Goal: Transaction & Acquisition: Purchase product/service

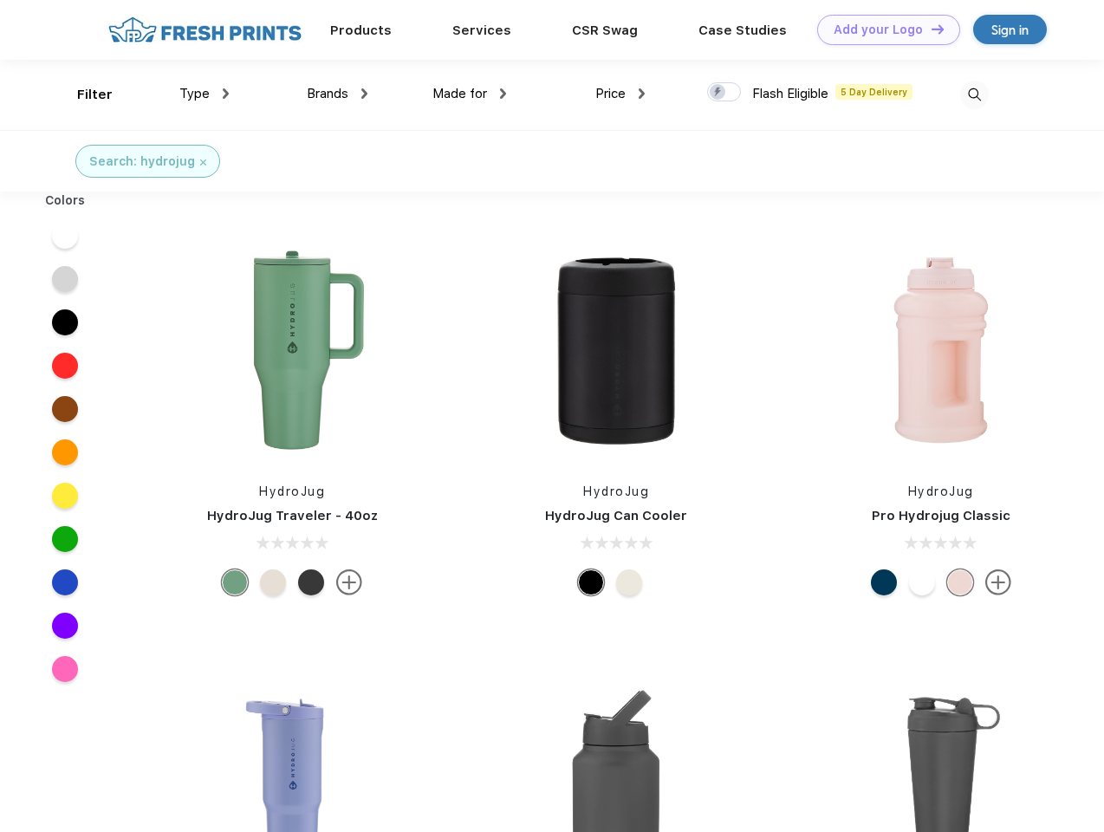
scroll to position [1, 0]
click at [882, 29] on link "Add your Logo Design Tool" at bounding box center [888, 30] width 143 height 30
click at [0, 0] on div "Design Tool" at bounding box center [0, 0] width 0 height 0
click at [929, 29] on link "Add your Logo Design Tool" at bounding box center [888, 30] width 143 height 30
click at [83, 94] on div "Filter" at bounding box center [95, 95] width 36 height 20
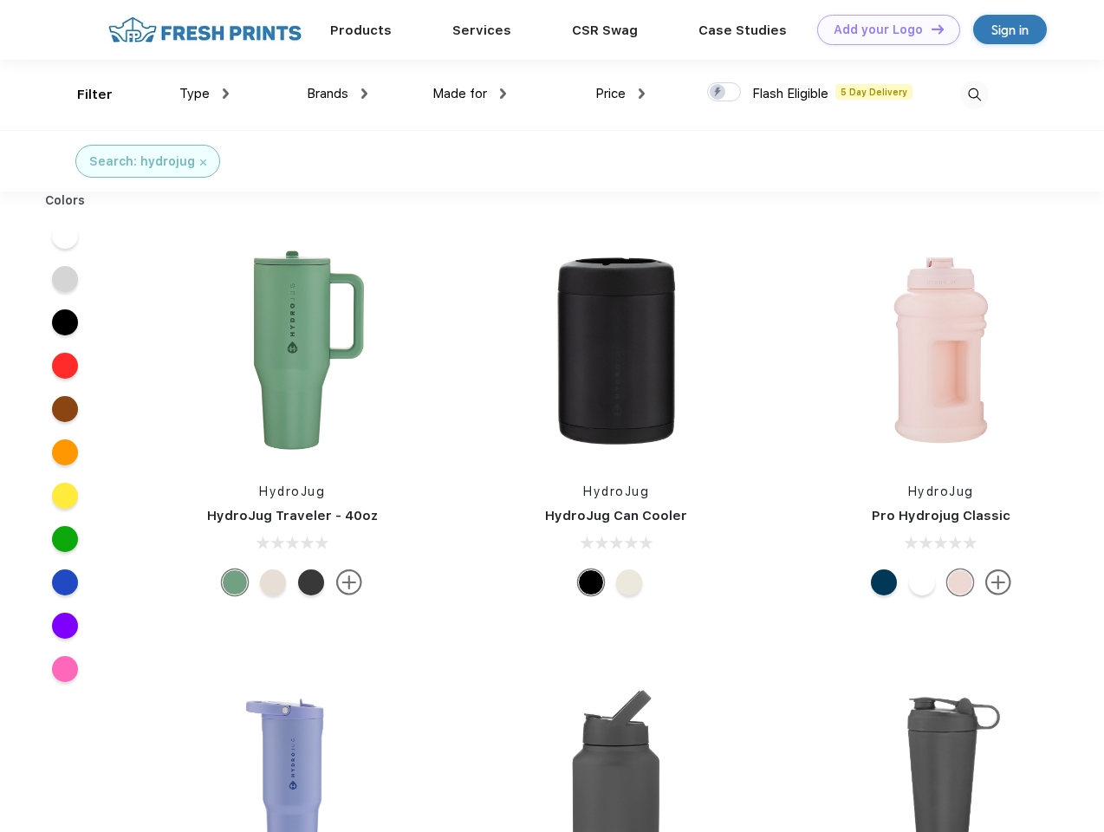
click at [204, 94] on span "Type" at bounding box center [194, 94] width 30 height 16
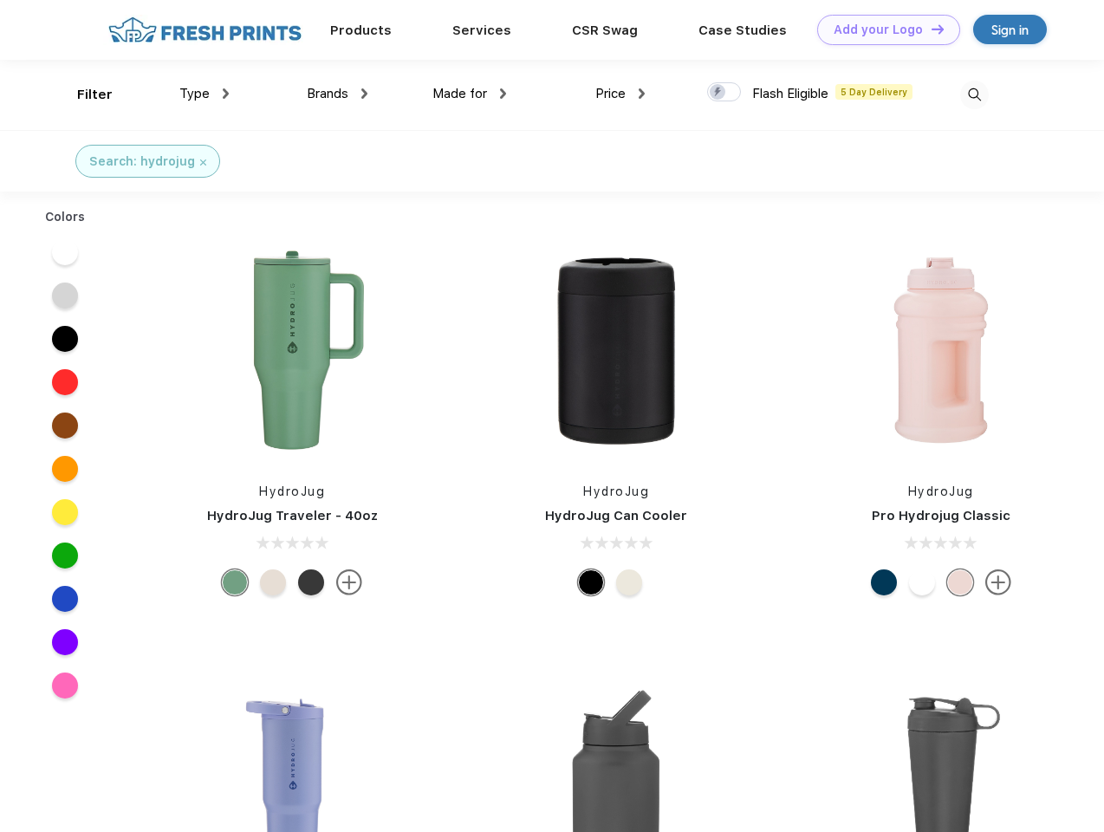
click at [337, 94] on span "Brands" at bounding box center [328, 94] width 42 height 16
click at [470, 94] on span "Made for" at bounding box center [459, 94] width 55 height 16
click at [620, 94] on span "Price" at bounding box center [610, 94] width 30 height 16
click at [724, 93] on div at bounding box center [724, 91] width 34 height 19
click at [718, 93] on input "checkbox" at bounding box center [712, 86] width 11 height 11
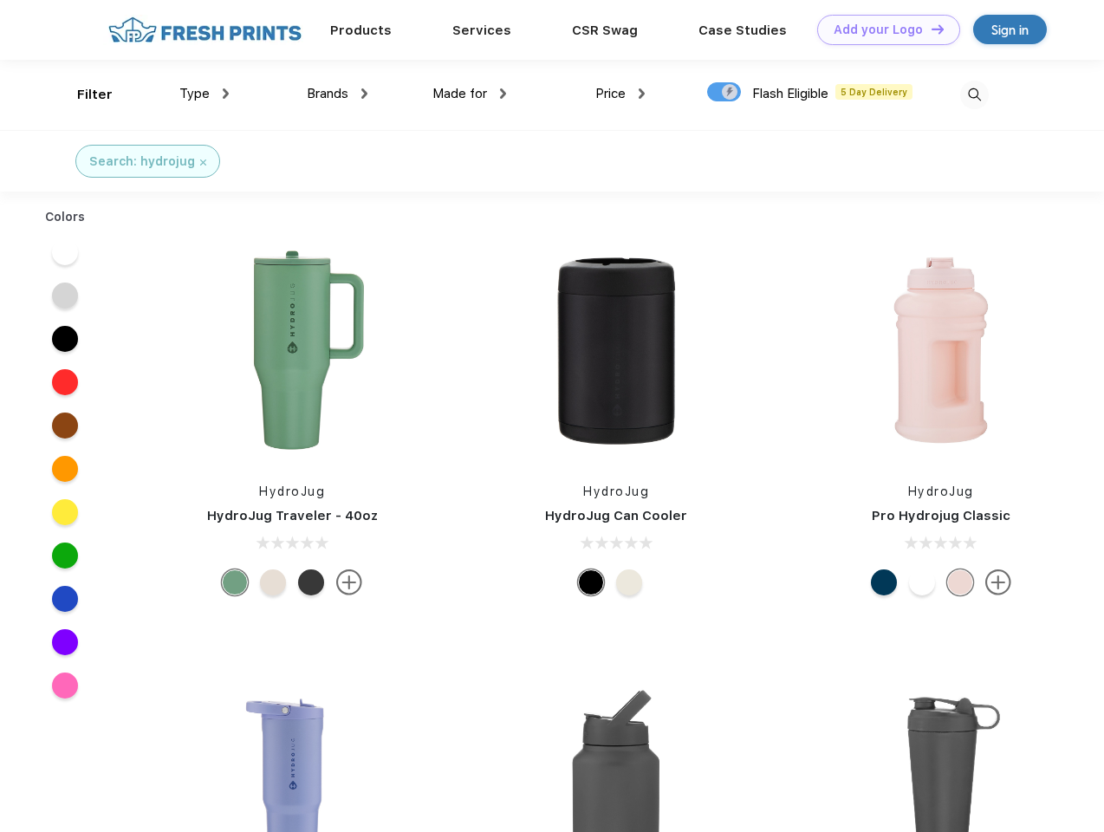
click at [974, 94] on img at bounding box center [974, 95] width 29 height 29
